Goal: Information Seeking & Learning: Learn about a topic

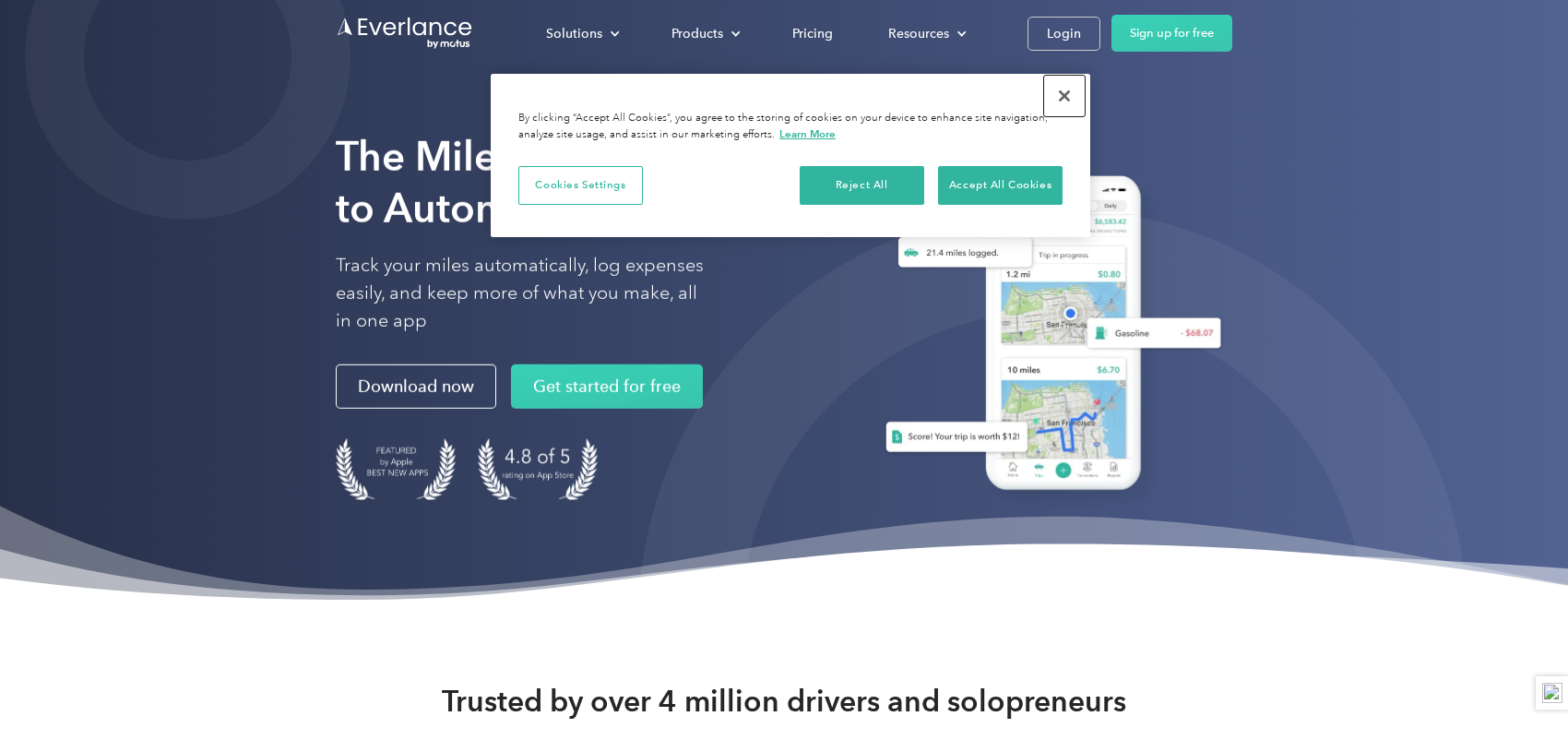
click at [1065, 95] on button "Close" at bounding box center [1065, 96] width 40 height 40
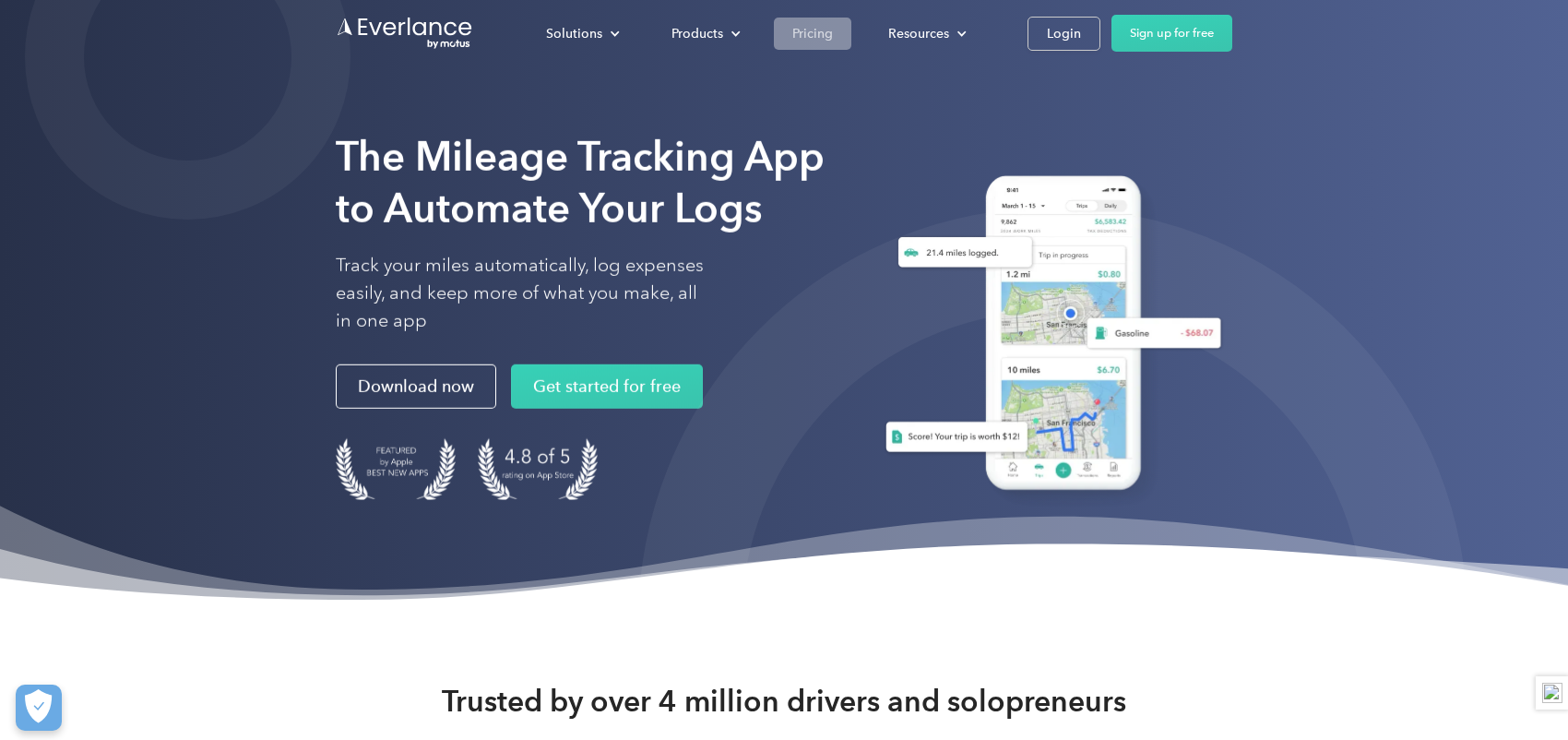
click at [814, 38] on div "Pricing" at bounding box center [812, 34] width 40 height 23
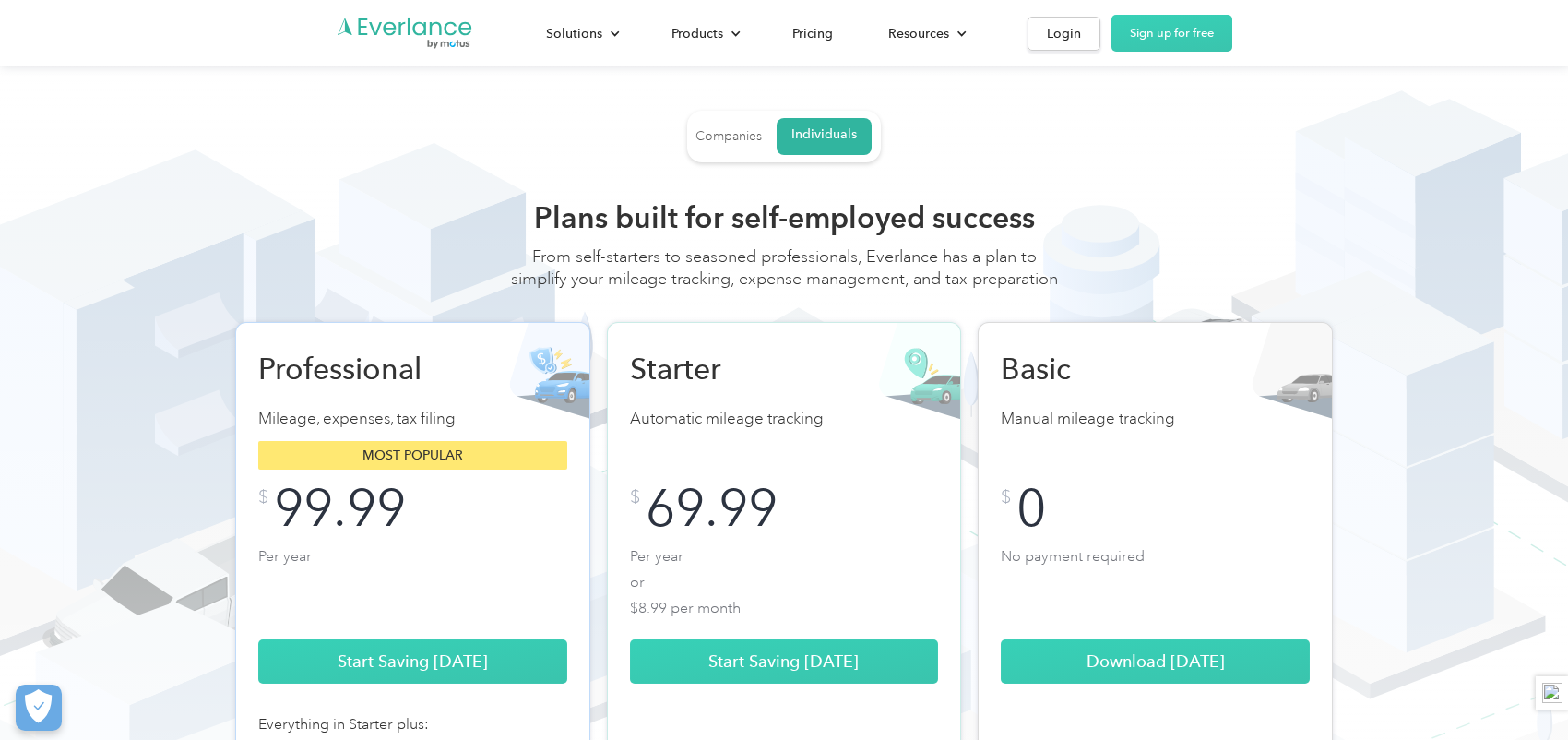
click at [722, 130] on div "Companies" at bounding box center [729, 136] width 66 height 16
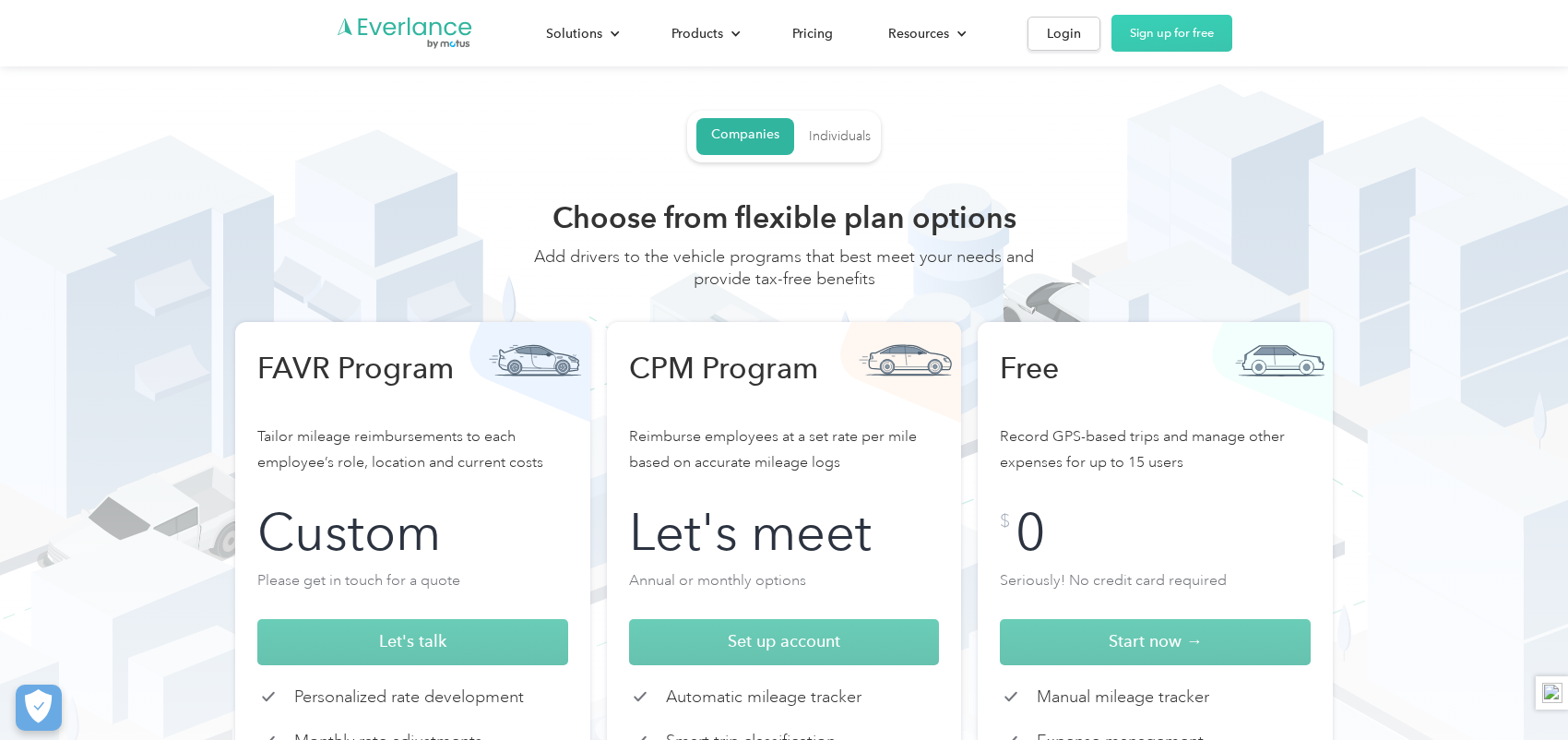
click at [850, 131] on div "Individuals" at bounding box center [839, 136] width 62 height 16
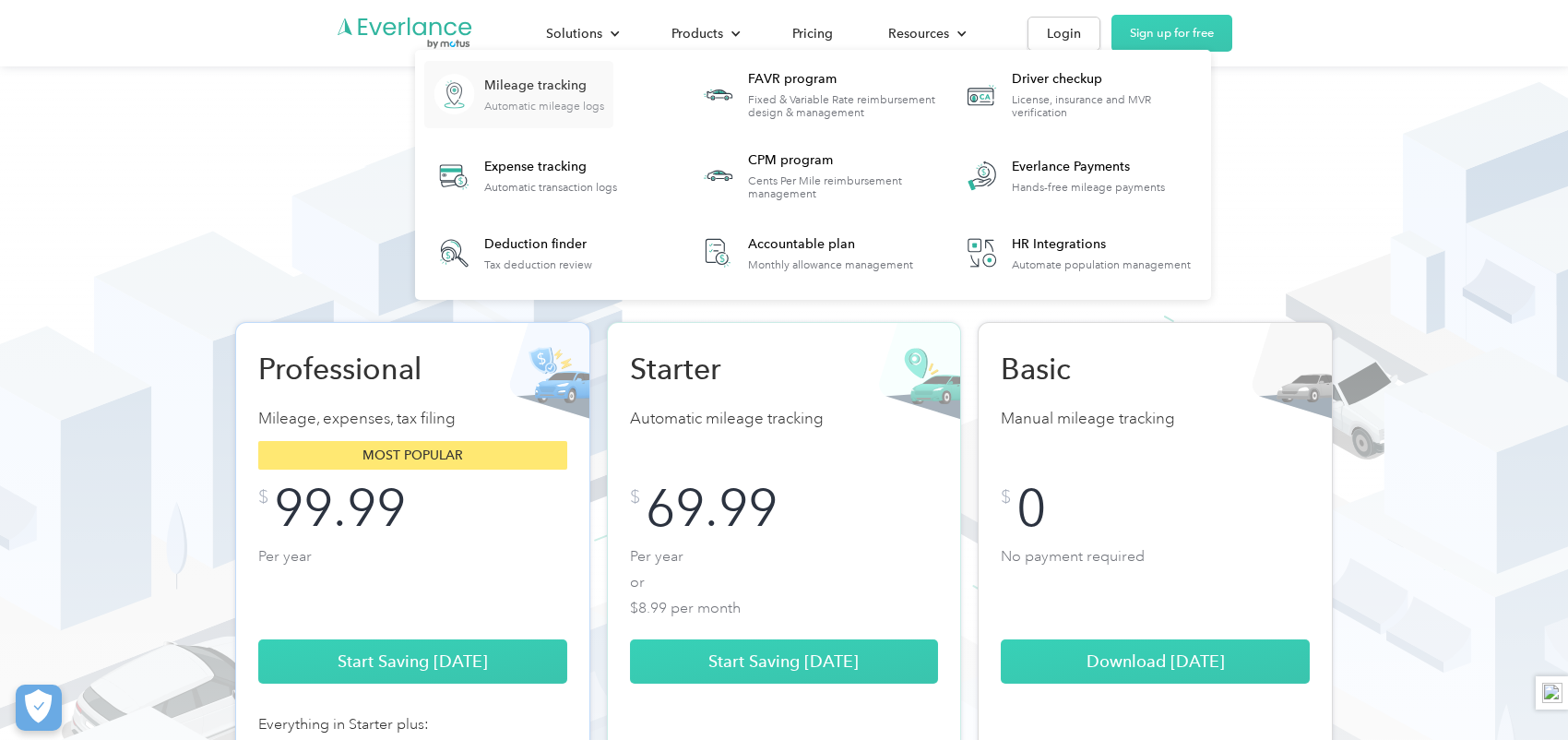
click at [550, 88] on div "Mileage tracking" at bounding box center [544, 86] width 120 height 18
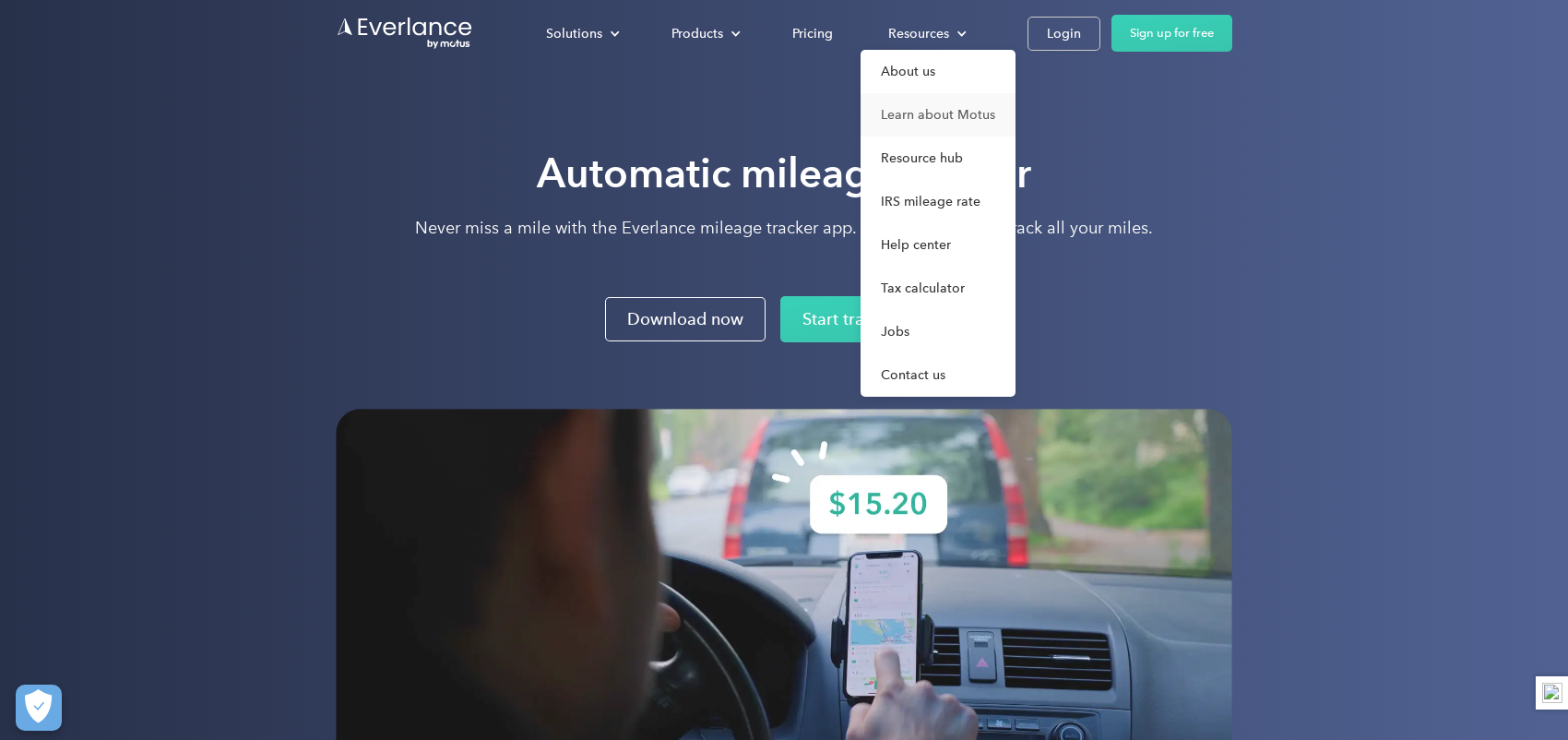
click at [950, 114] on link "Learn about Motus" at bounding box center [938, 115] width 155 height 43
